Goal: Find specific page/section: Find specific page/section

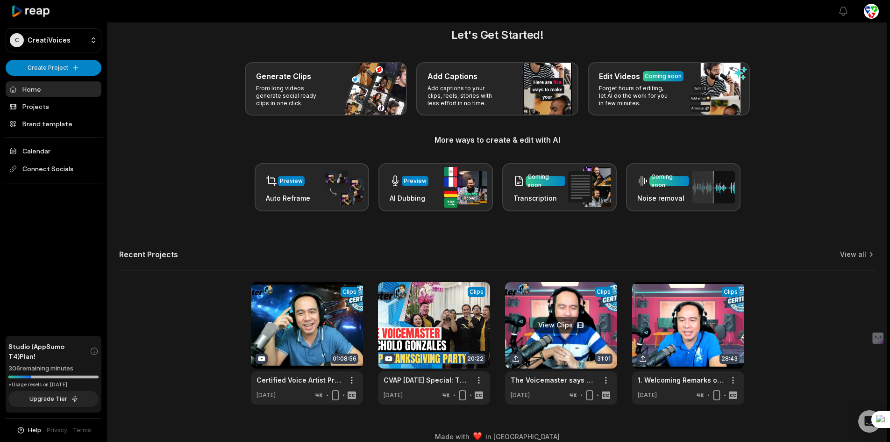
scroll to position [25, 0]
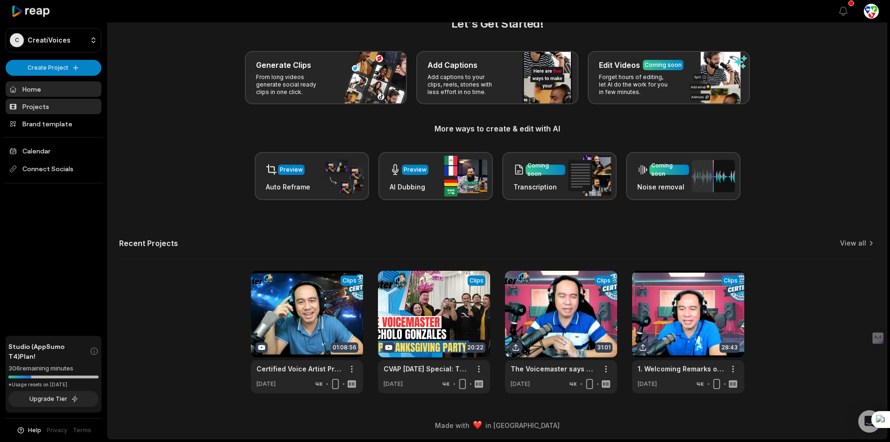
click at [22, 101] on link "Projects" at bounding box center [54, 106] width 96 height 15
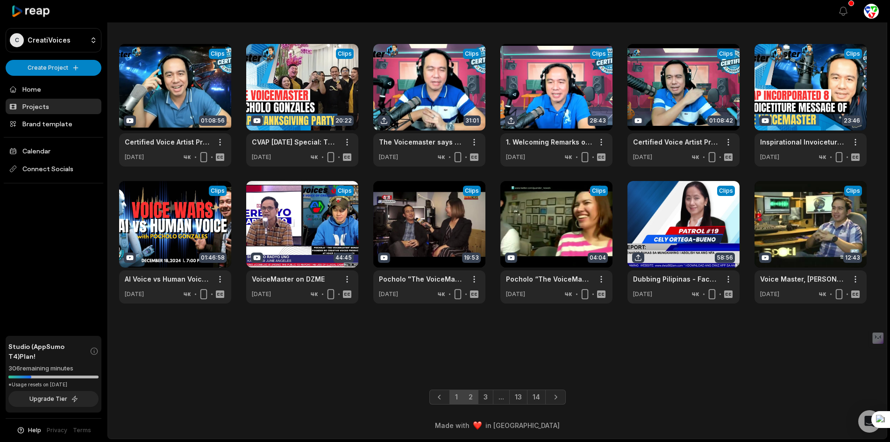
click at [467, 390] on link "2" at bounding box center [470, 396] width 15 height 15
click at [467, 390] on div "Projects 162 projects View Clips Clips 01:08:56 Certified Voice Artist Program …" at bounding box center [497, 219] width 780 height 438
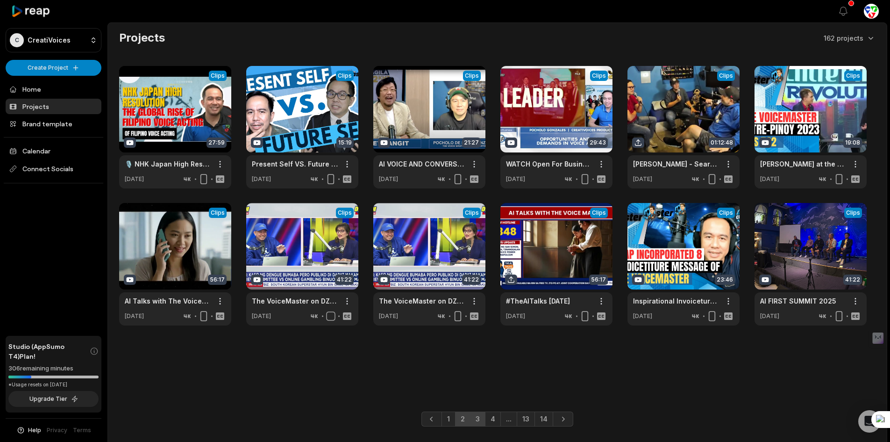
click at [475, 411] on link "3" at bounding box center [477, 418] width 15 height 15
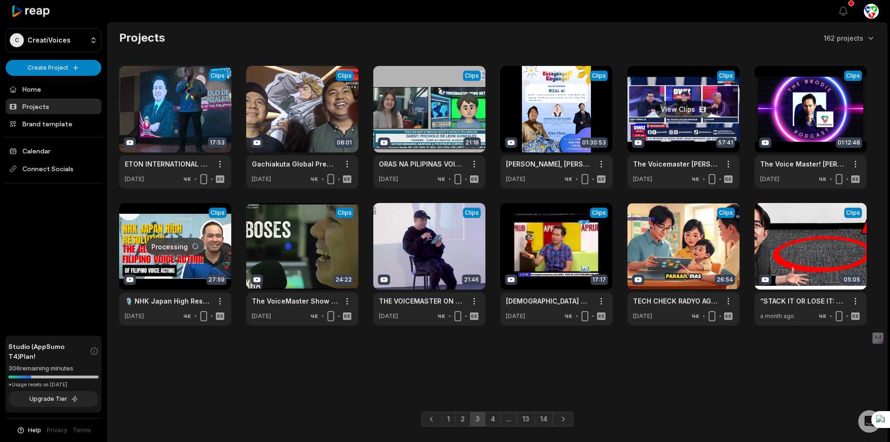
click at [657, 142] on link at bounding box center [684, 127] width 112 height 122
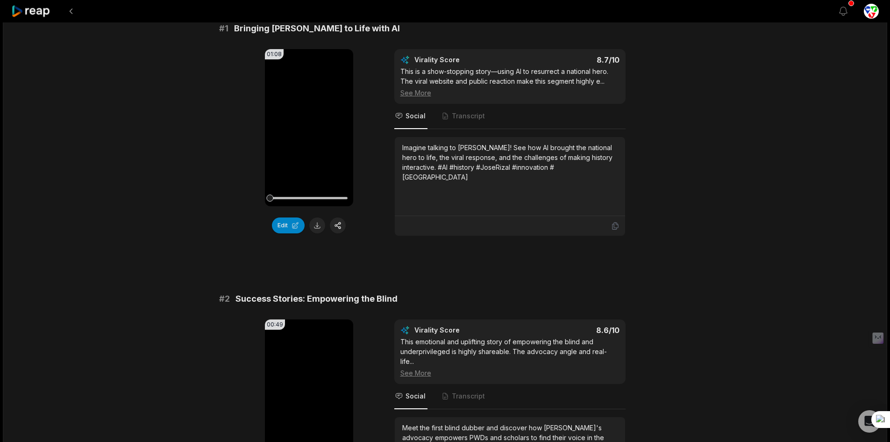
scroll to position [143, 0]
